Goal: Task Accomplishment & Management: Manage account settings

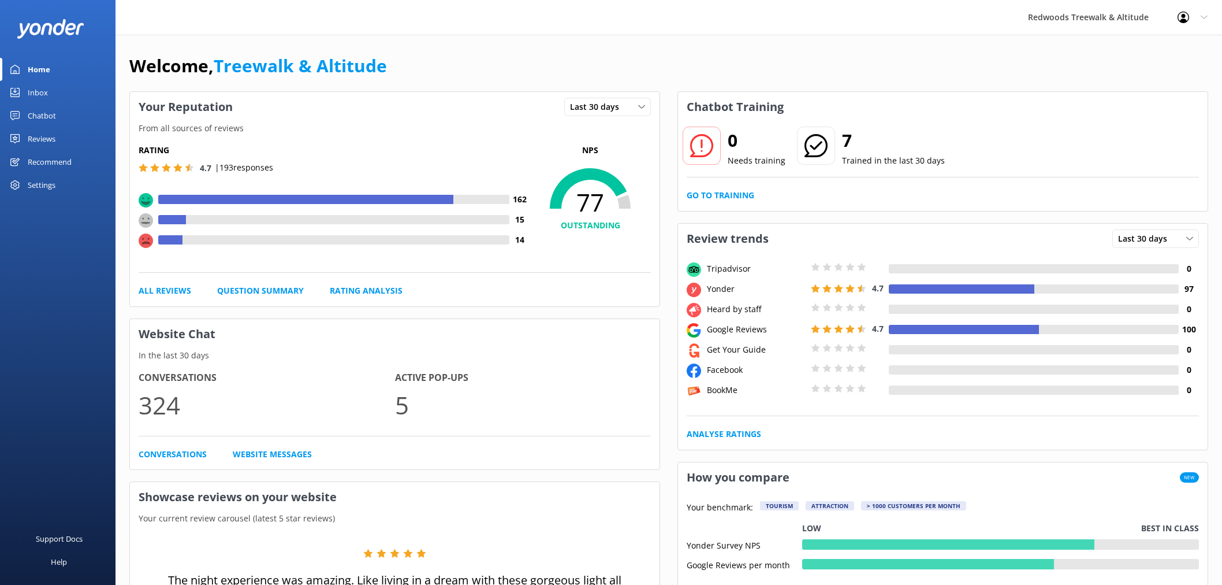
click at [83, 122] on link "Chatbot" at bounding box center [58, 115] width 116 height 23
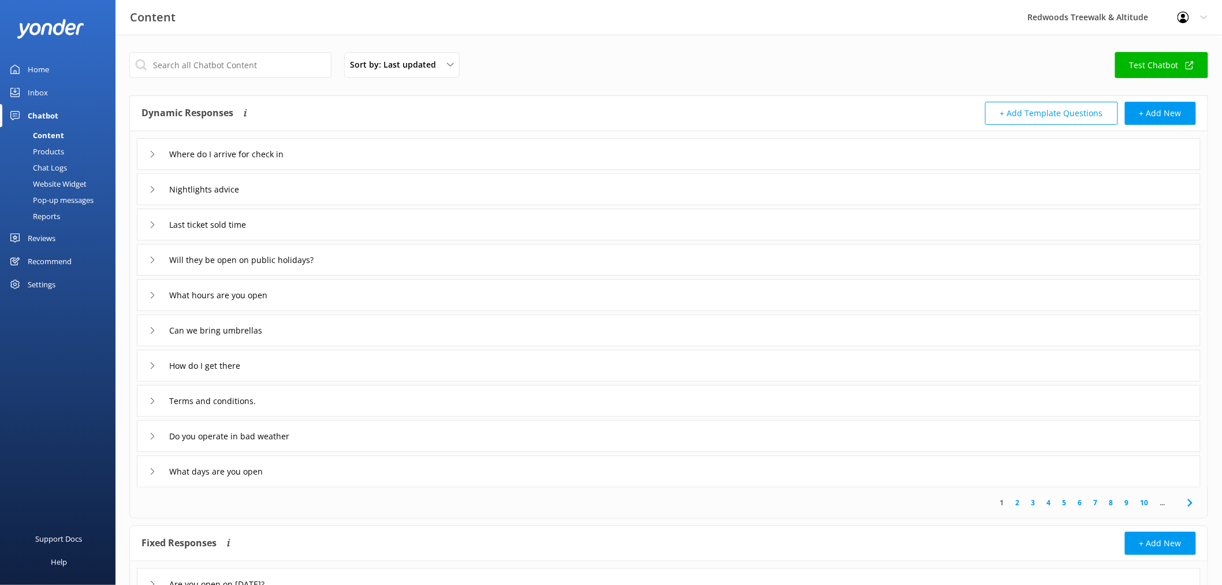
click at [67, 227] on link "Reviews" at bounding box center [58, 237] width 116 height 23
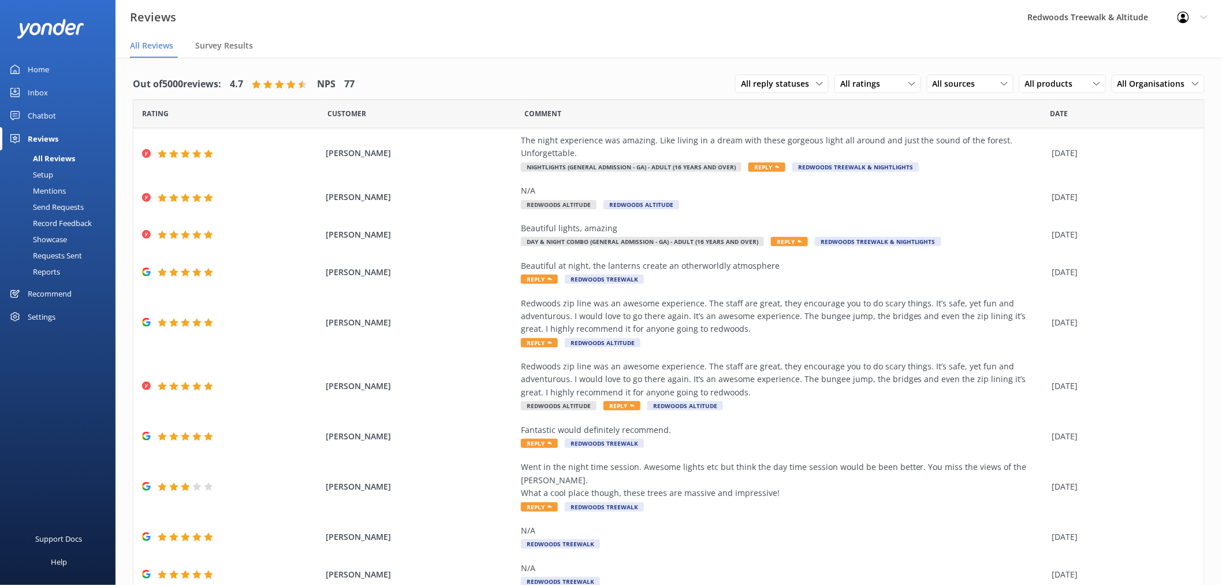
click at [66, 90] on link "Inbox" at bounding box center [58, 92] width 116 height 23
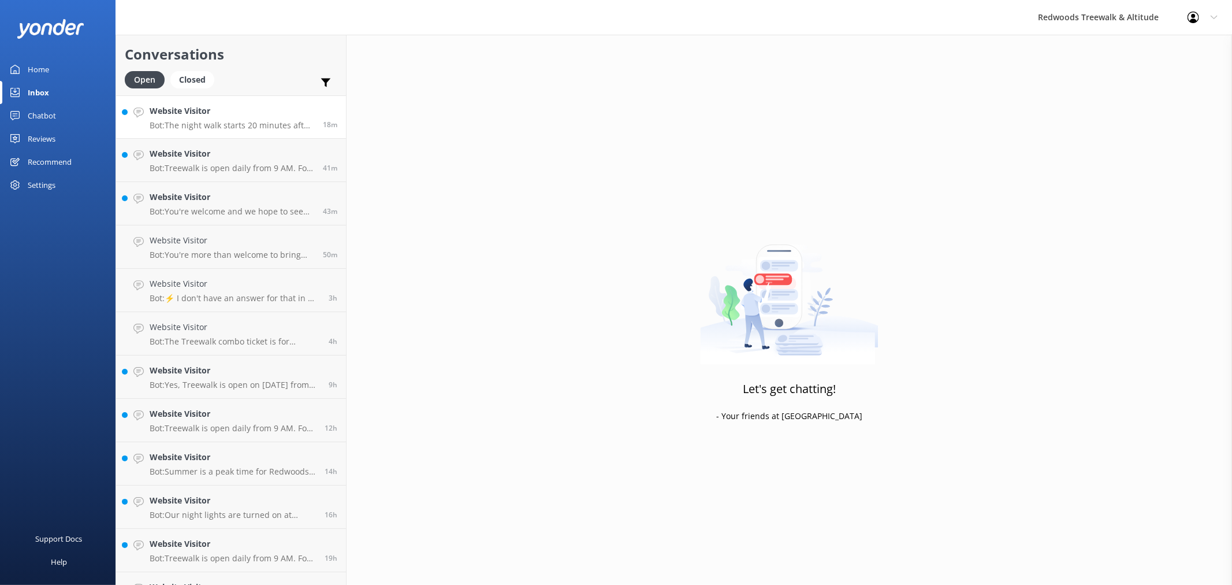
click at [247, 130] on link "Website Visitor Bot: The night walk starts 20 minutes after sunset. For specifi…" at bounding box center [231, 116] width 230 height 43
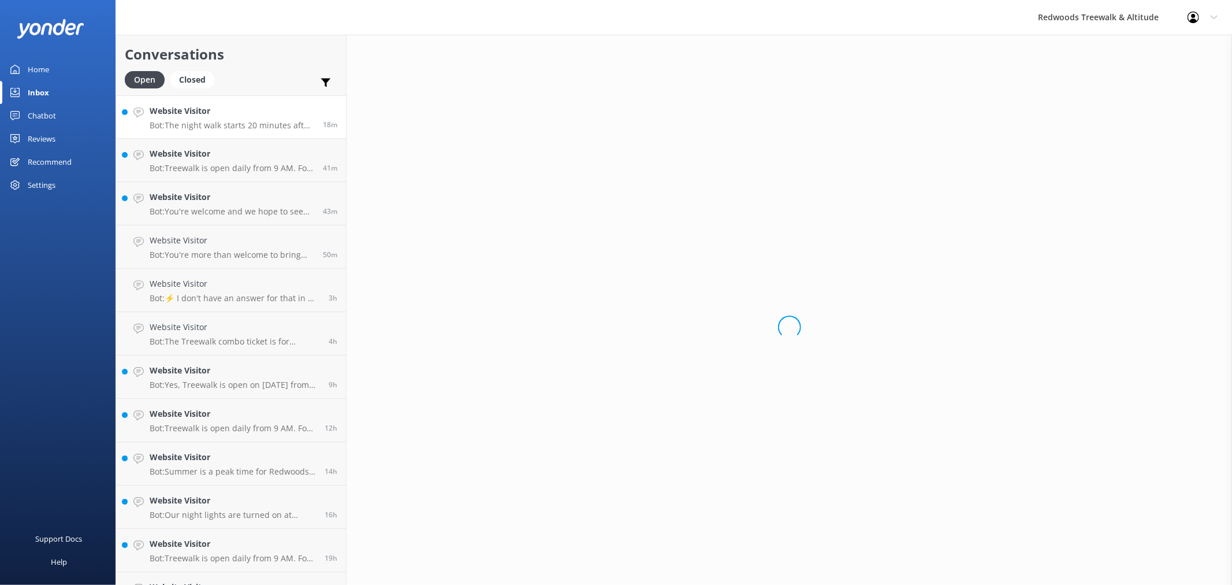
click at [46, 68] on div "Home" at bounding box center [38, 69] width 21 height 23
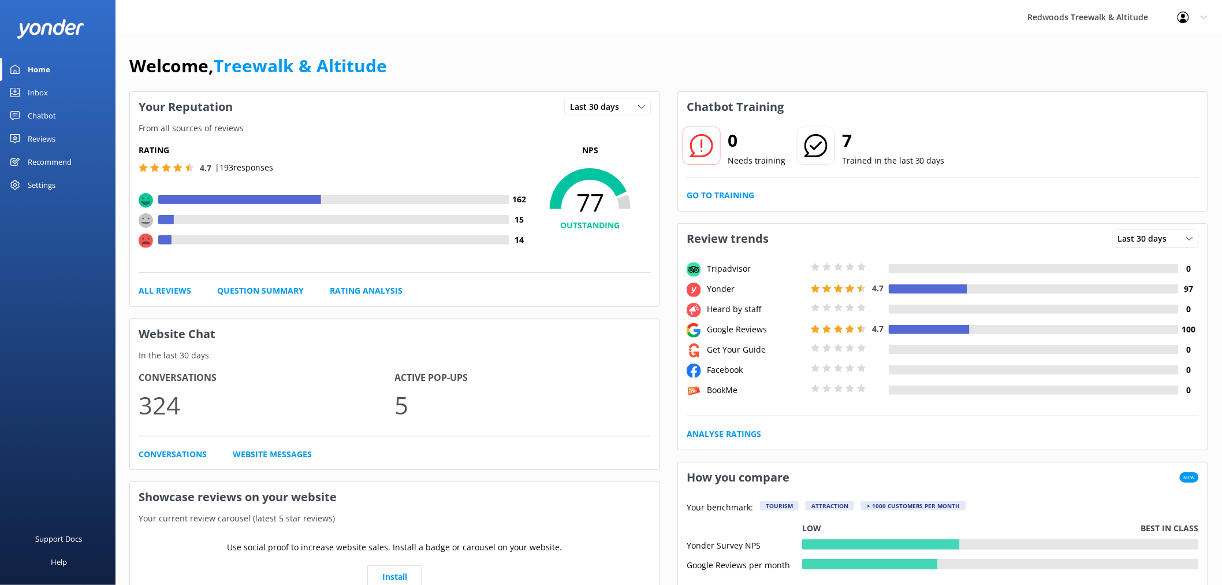
click at [50, 134] on div "Reviews" at bounding box center [42, 138] width 28 height 23
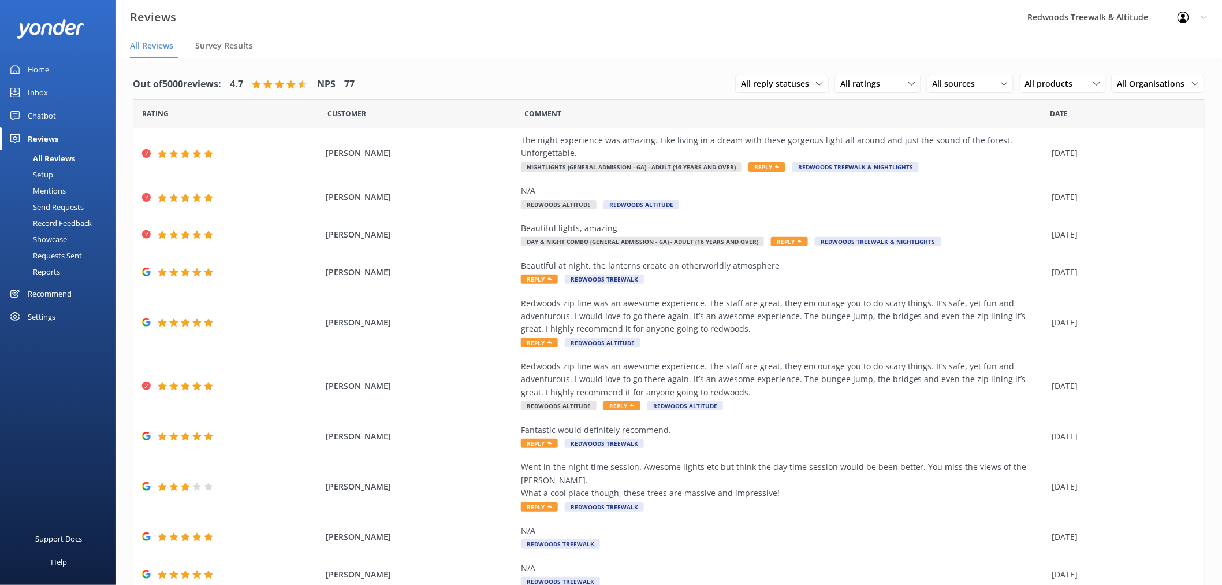
click at [50, 134] on div "Reviews" at bounding box center [43, 138] width 31 height 23
click at [64, 98] on link "Inbox" at bounding box center [58, 92] width 116 height 23
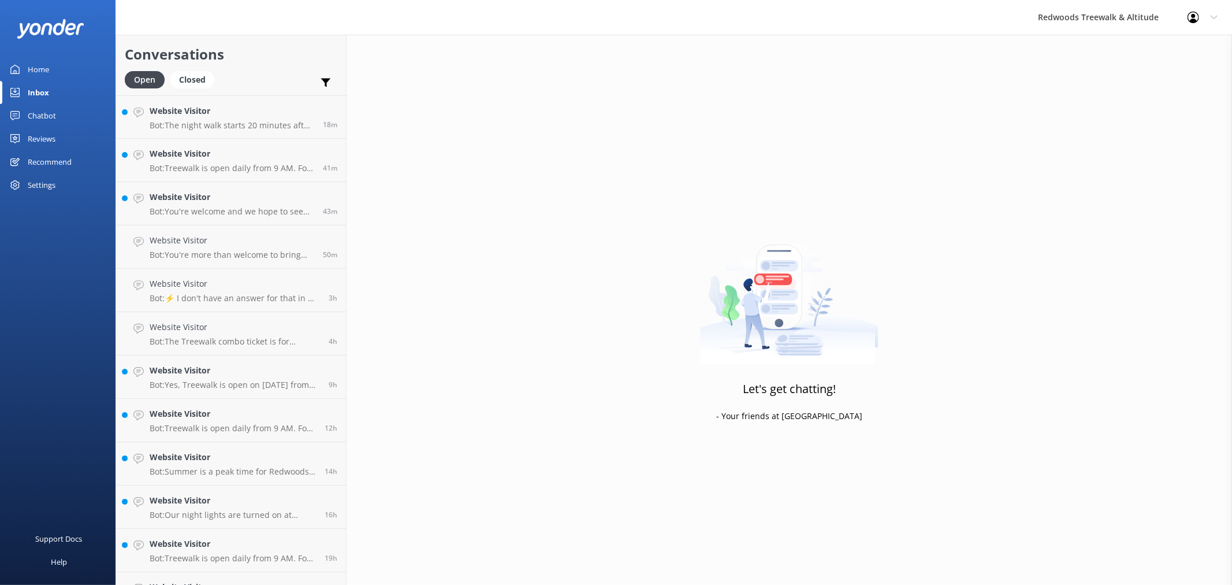
click at [64, 98] on link "Inbox" at bounding box center [58, 92] width 116 height 23
click at [187, 168] on p "Bot: Treewalk is open daily from 9 AM. For last ticket sold times, please check…" at bounding box center [232, 168] width 165 height 10
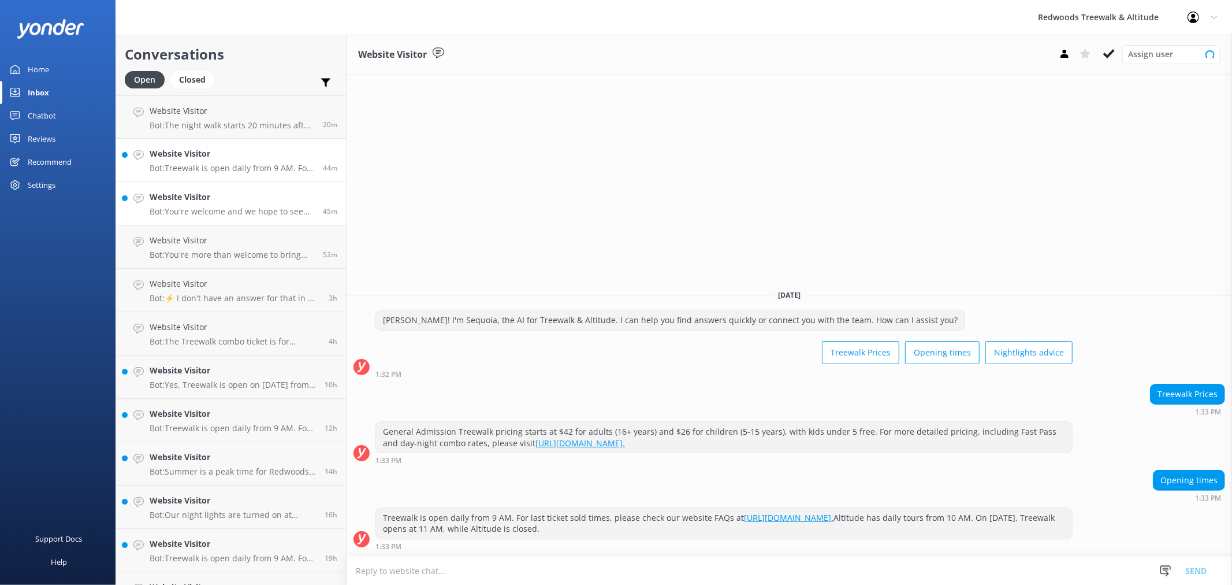
click at [180, 202] on h4 "Website Visitor" at bounding box center [232, 197] width 165 height 13
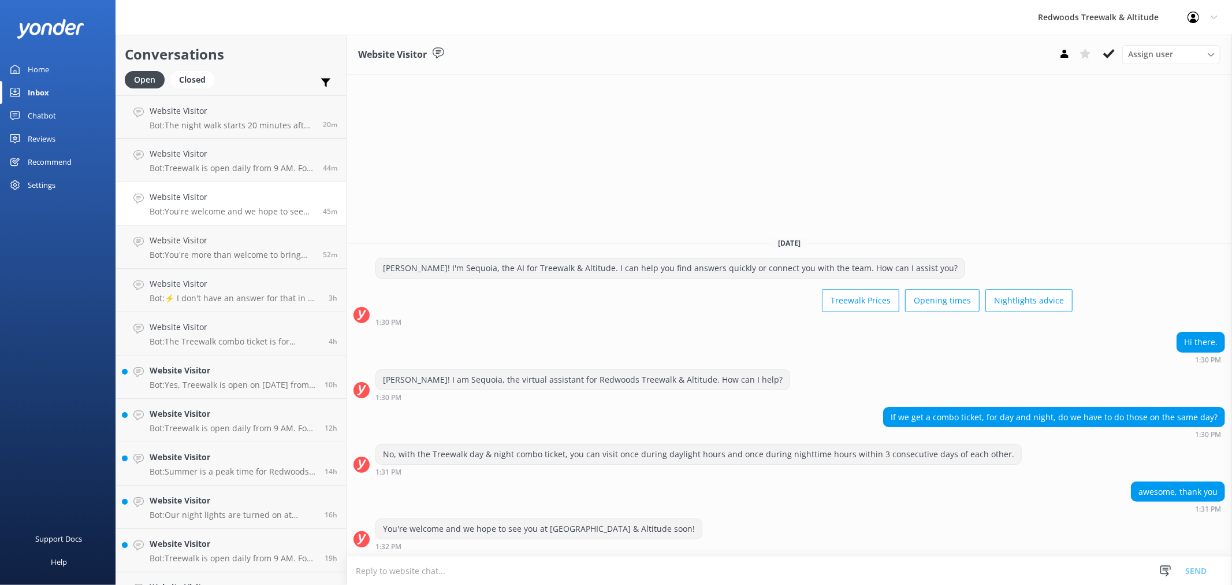
click at [75, 62] on link "Home" at bounding box center [58, 69] width 116 height 23
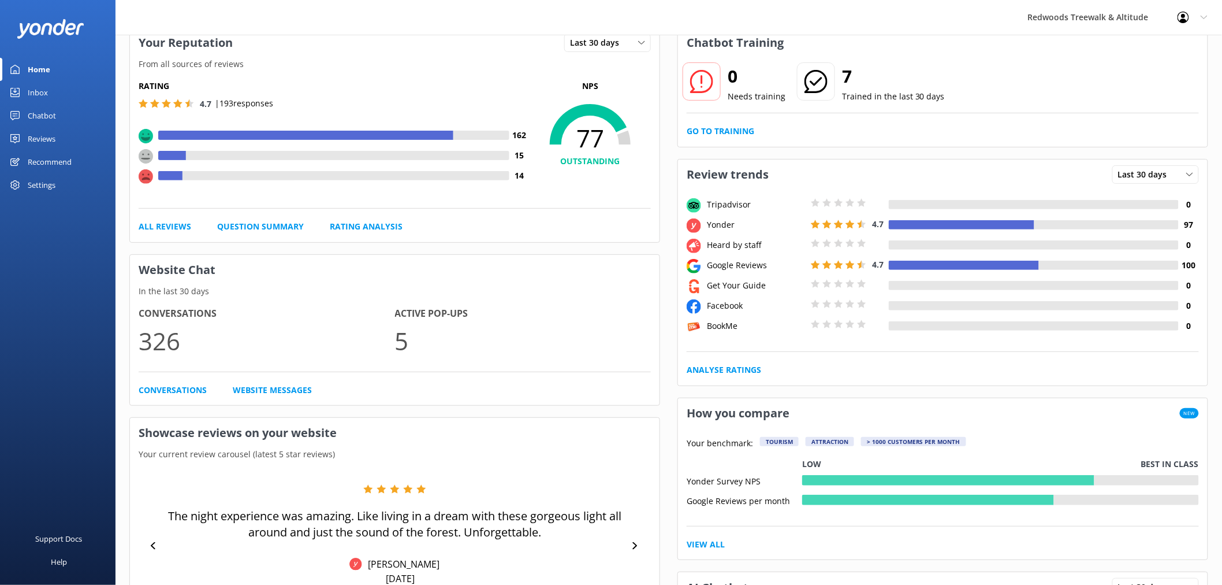
click at [46, 140] on div "Reviews" at bounding box center [42, 138] width 28 height 23
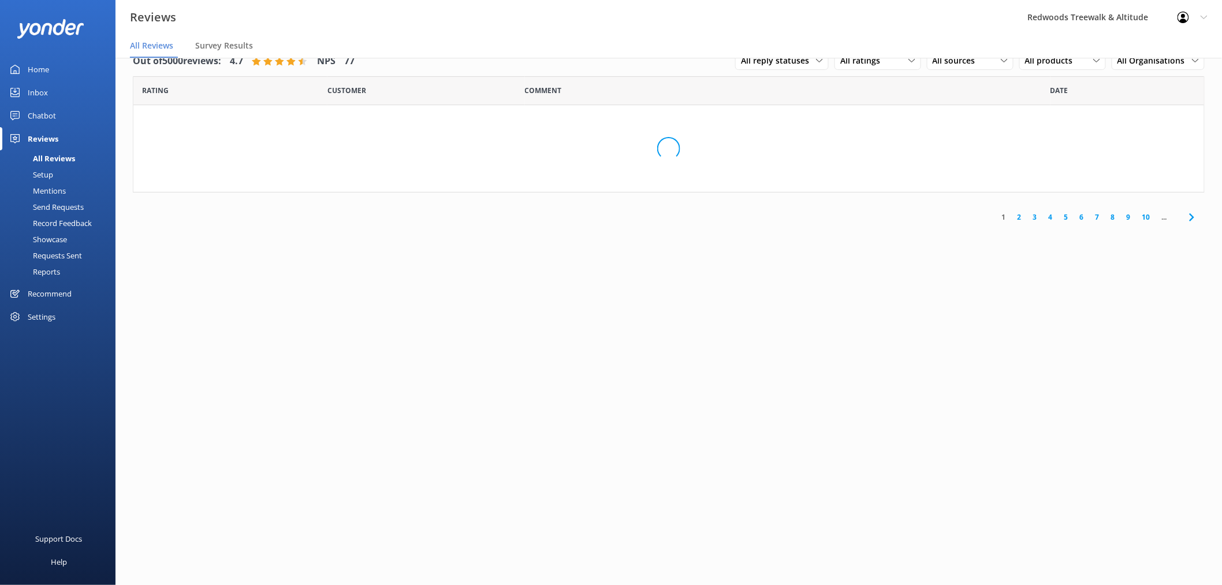
scroll to position [23, 0]
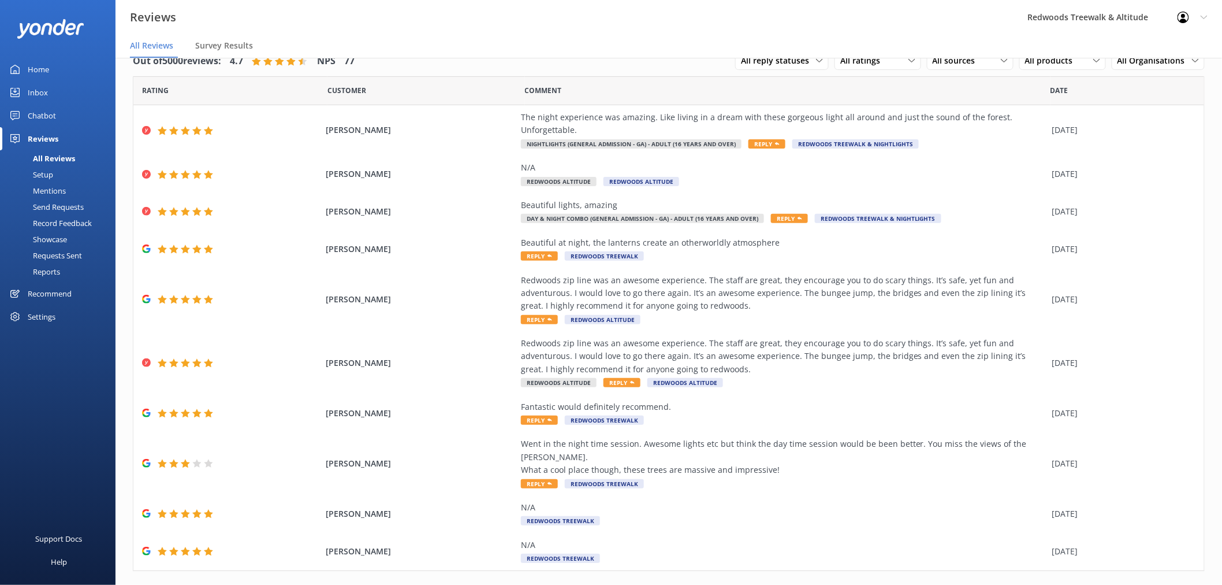
click at [50, 99] on link "Inbox" at bounding box center [58, 92] width 116 height 23
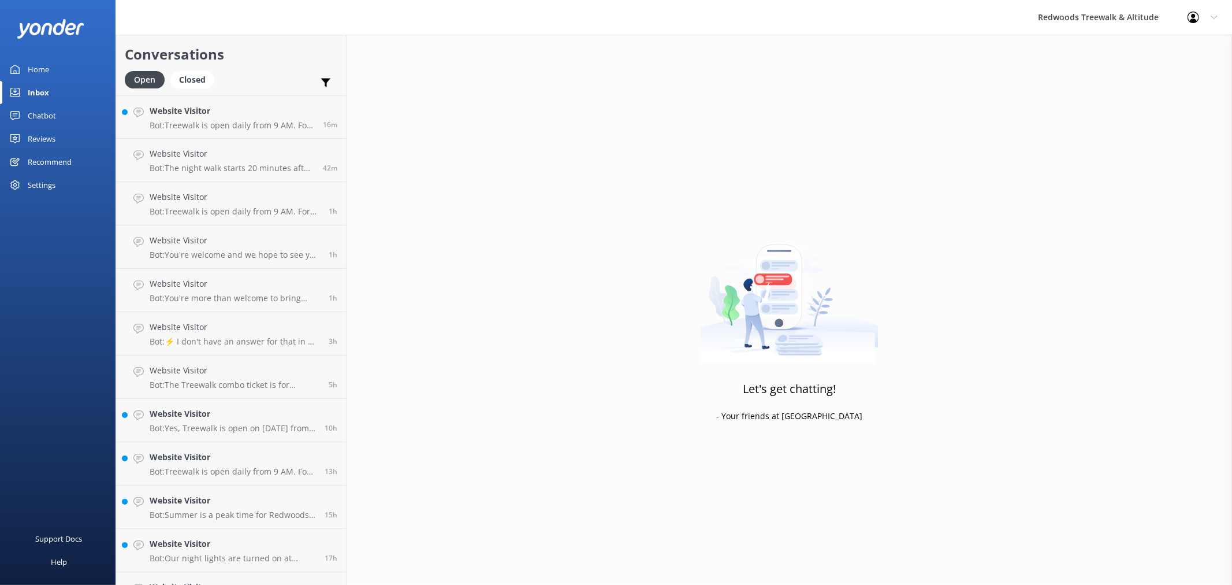
click at [53, 67] on link "Home" at bounding box center [58, 69] width 116 height 23
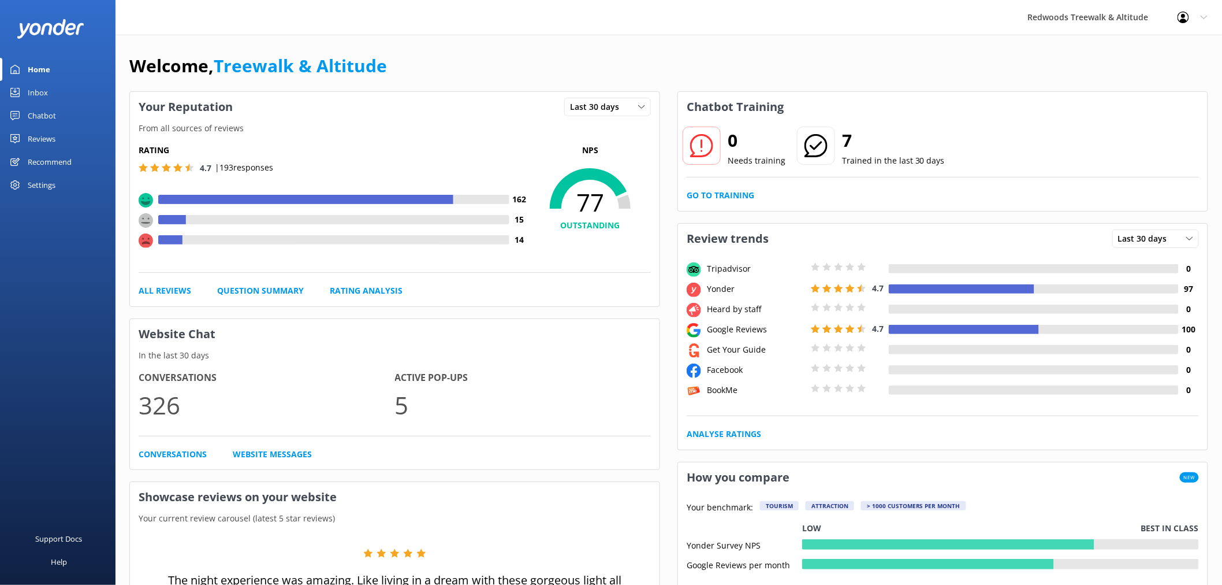
click at [51, 142] on div "Reviews" at bounding box center [42, 138] width 28 height 23
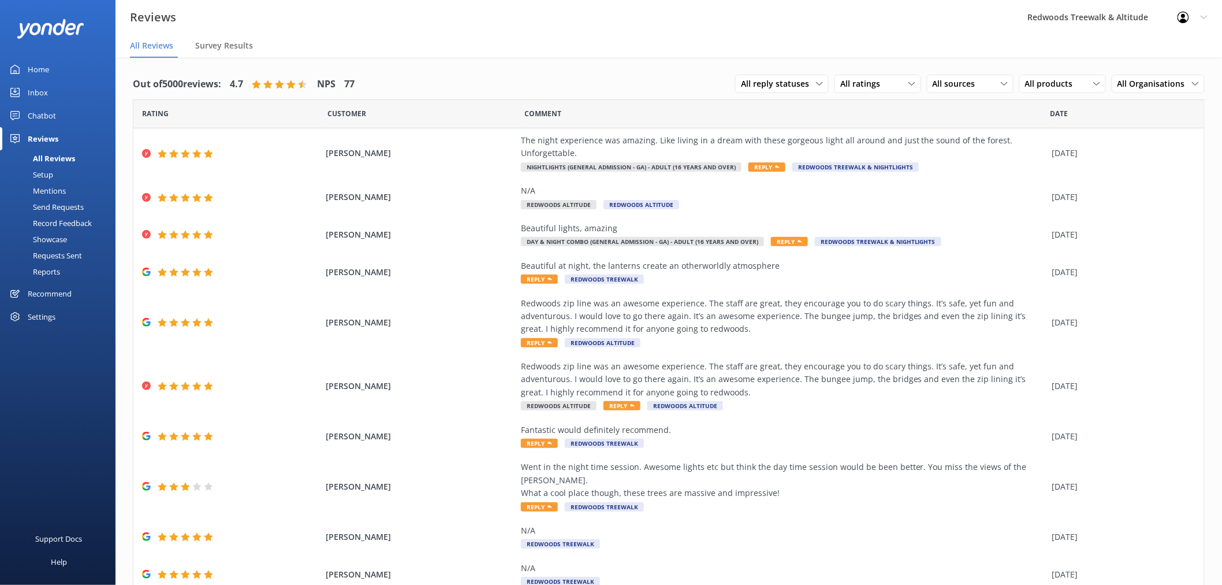
click at [41, 87] on div "Inbox" at bounding box center [38, 92] width 20 height 23
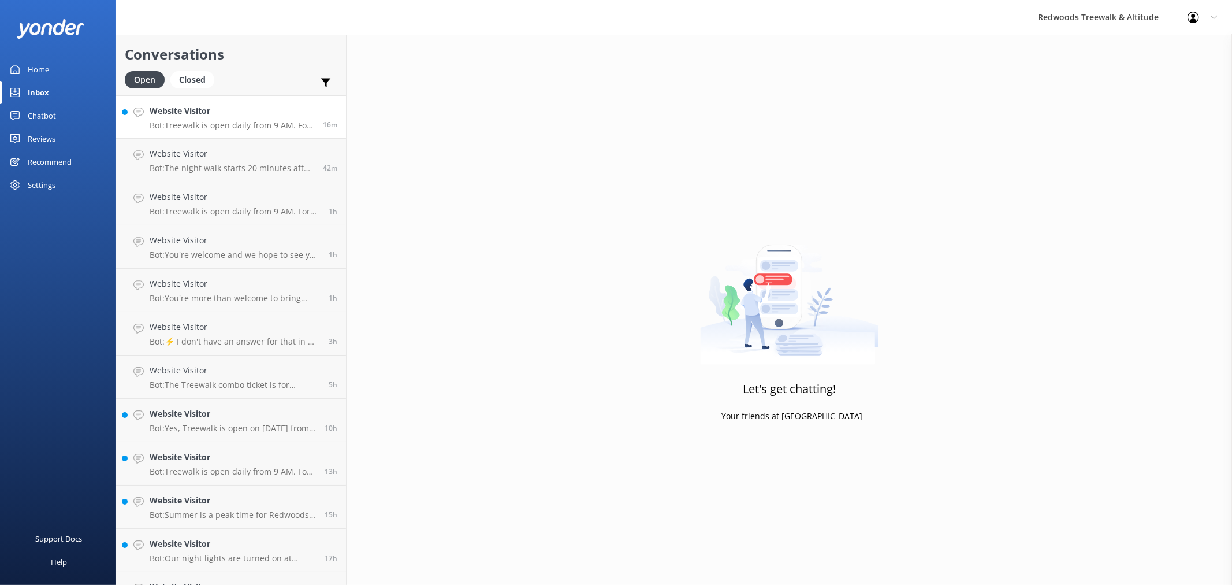
click at [317, 96] on link "Website Visitor Bot: Treewalk is open daily from 9 AM. For last ticket sold tim…" at bounding box center [231, 116] width 230 height 43
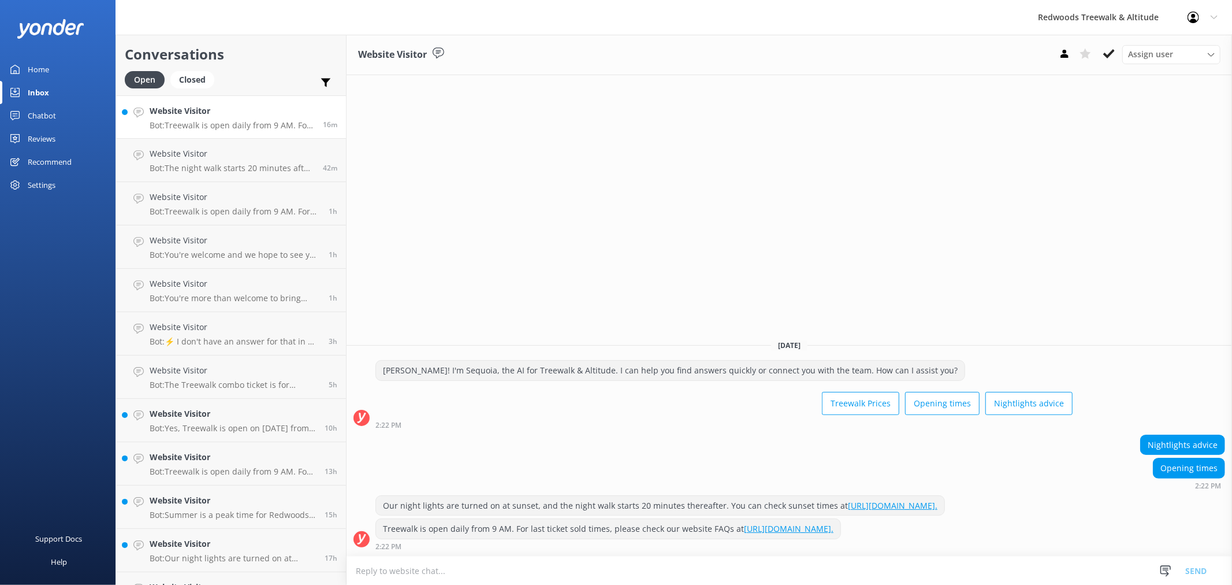
click at [74, 68] on link "Home" at bounding box center [58, 69] width 116 height 23
